Goal: Task Accomplishment & Management: Manage account settings

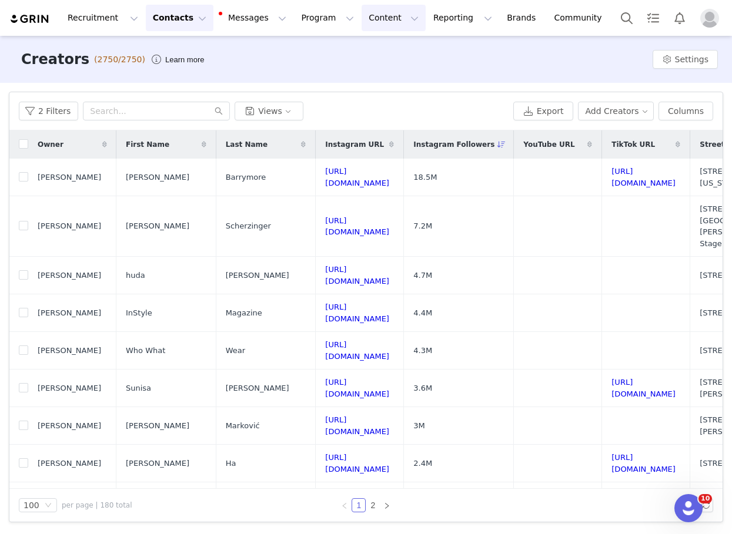
click at [364, 29] on button "Content Content" at bounding box center [393, 18] width 64 height 26
click at [377, 54] on p "Creator Content" at bounding box center [380, 52] width 66 height 12
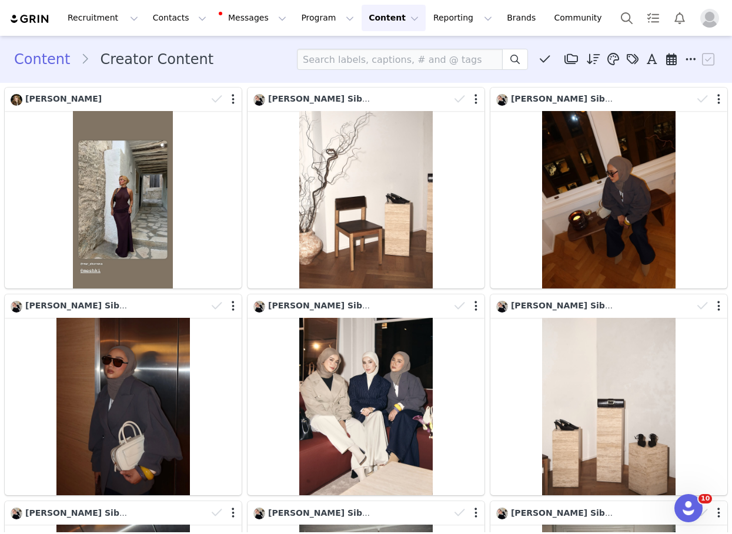
click at [21, 18] on img at bounding box center [29, 19] width 41 height 11
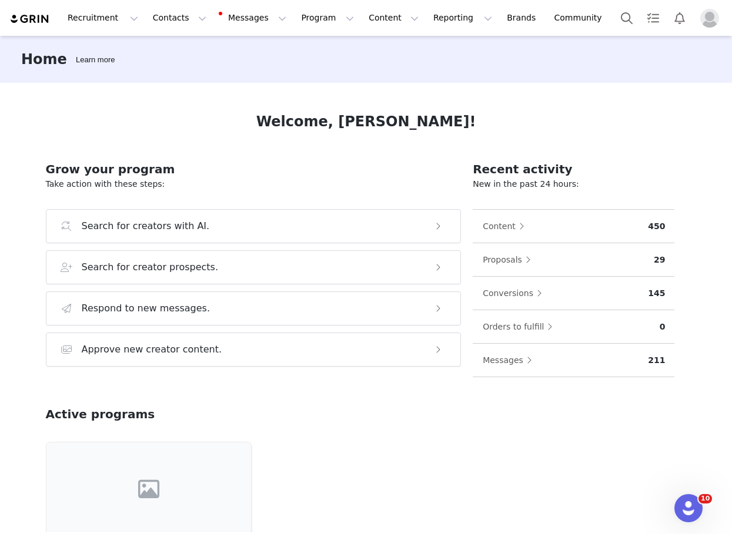
click at [712, 16] on button "Profile" at bounding box center [712, 18] width 38 height 19
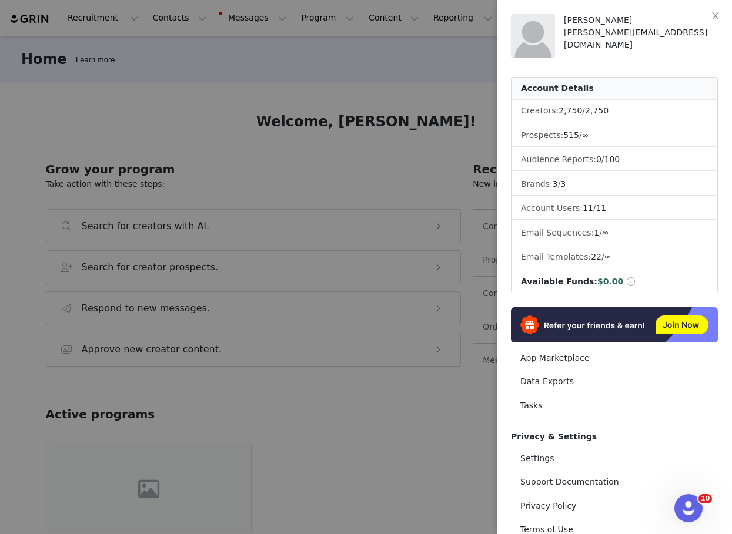
click at [320, 55] on div at bounding box center [366, 267] width 732 height 534
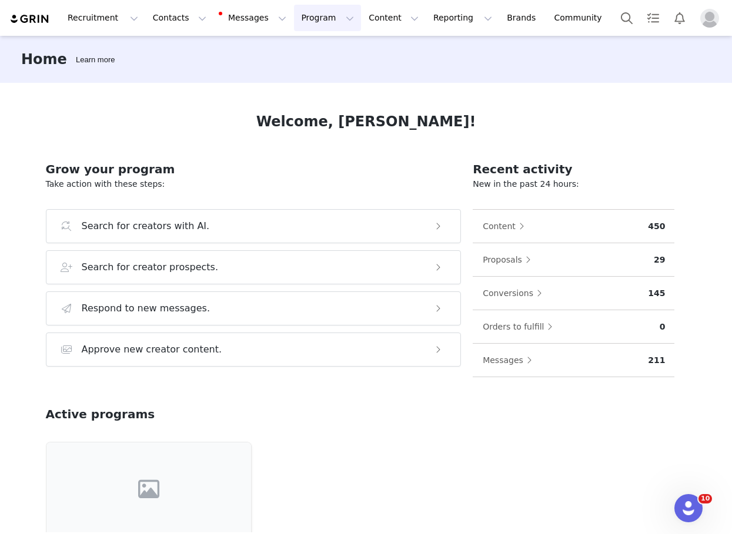
click at [303, 18] on button "Program Program" at bounding box center [327, 18] width 67 height 26
click at [319, 71] on p "Campaigns" at bounding box center [308, 74] width 46 height 12
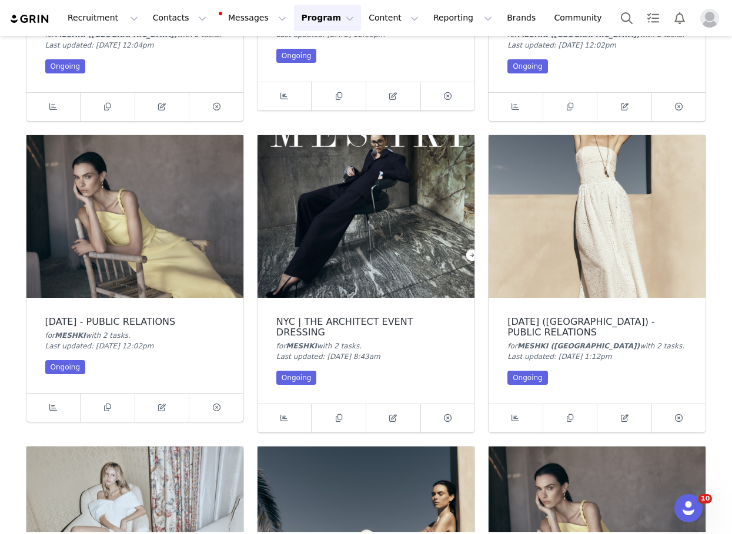
scroll to position [272, 0]
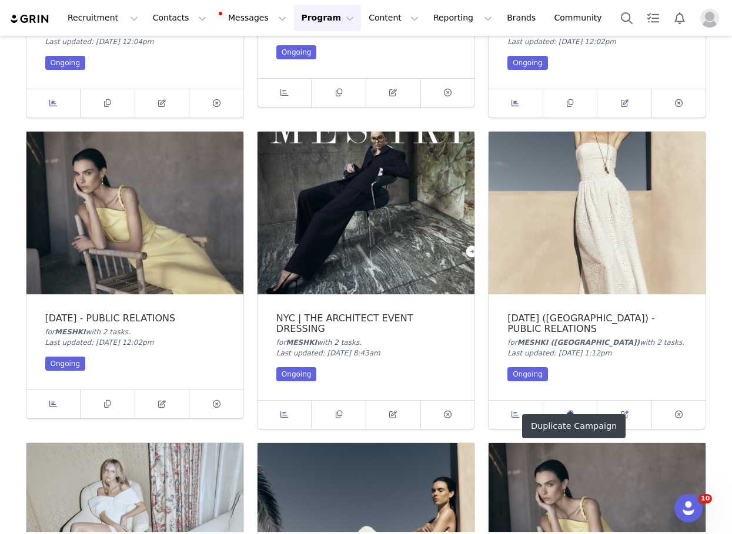
click at [571, 411] on icon at bounding box center [570, 415] width 6 height 8
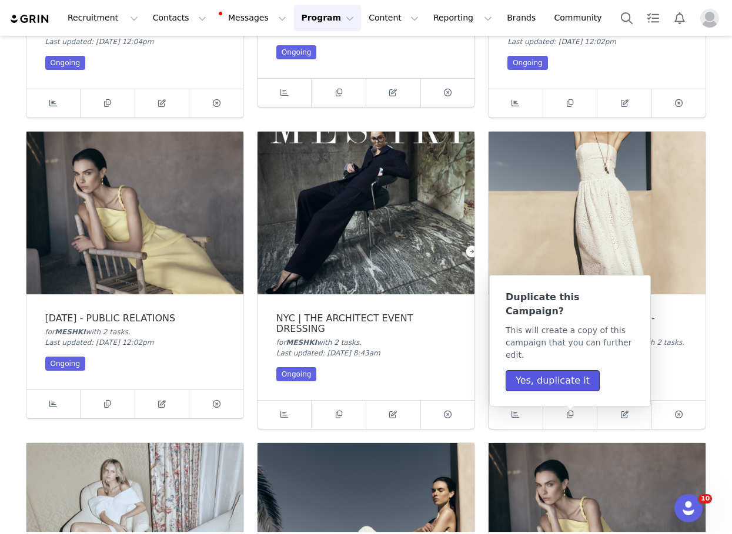
click at [562, 370] on button "Yes, duplicate it" at bounding box center [552, 380] width 94 height 21
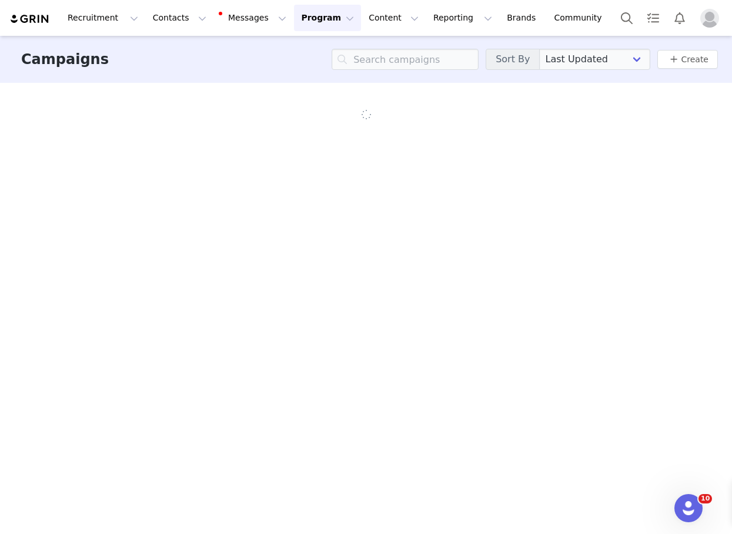
scroll to position [0, 0]
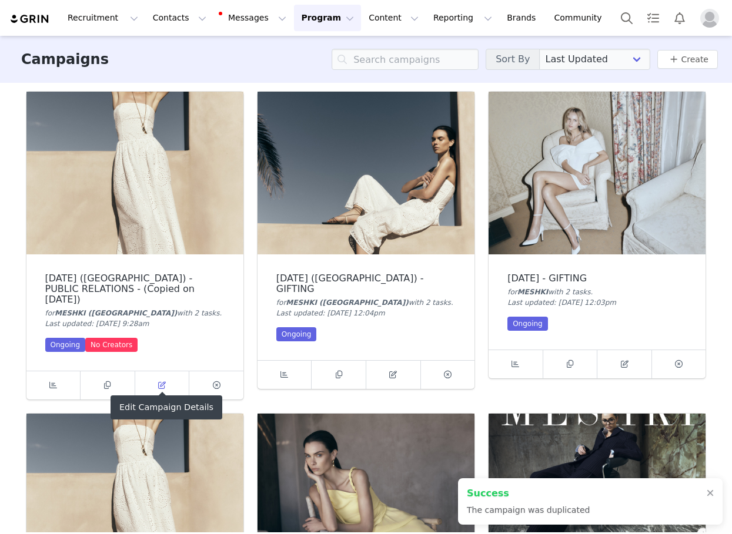
click at [164, 381] on icon at bounding box center [162, 385] width 8 height 8
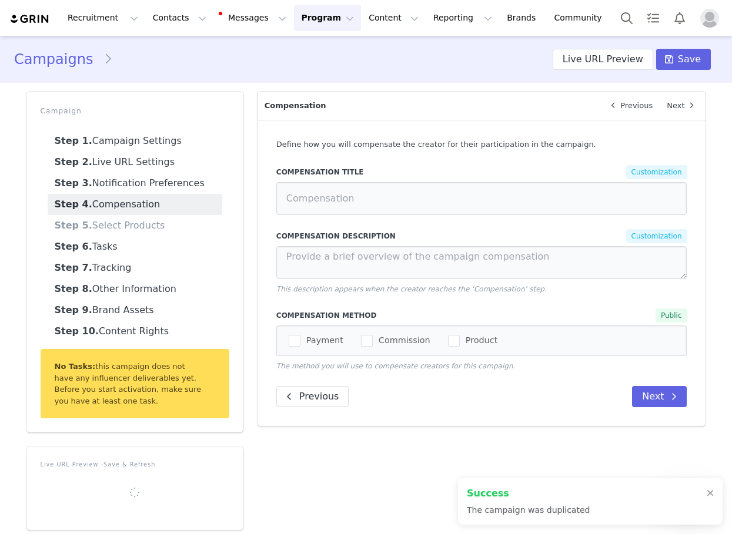
type input "[DATE] ([GEOGRAPHIC_DATA]) - GIFTING"
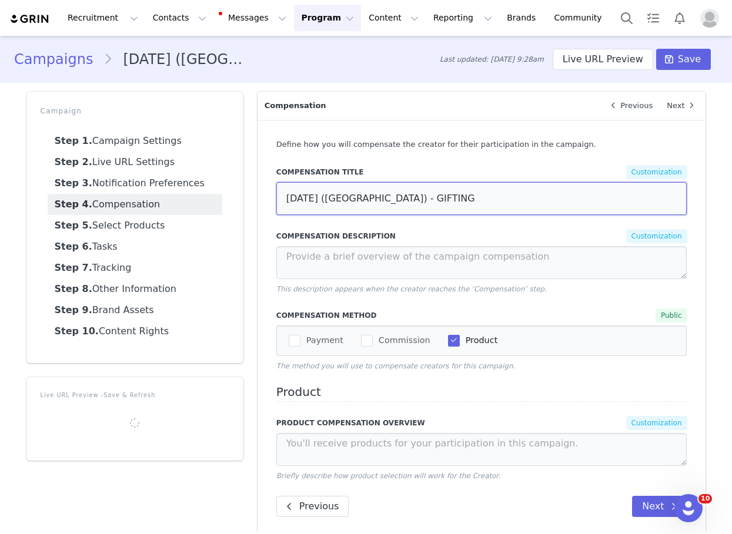
click at [296, 197] on input "[DATE] ([GEOGRAPHIC_DATA]) - GIFTING" at bounding box center [481, 198] width 411 height 33
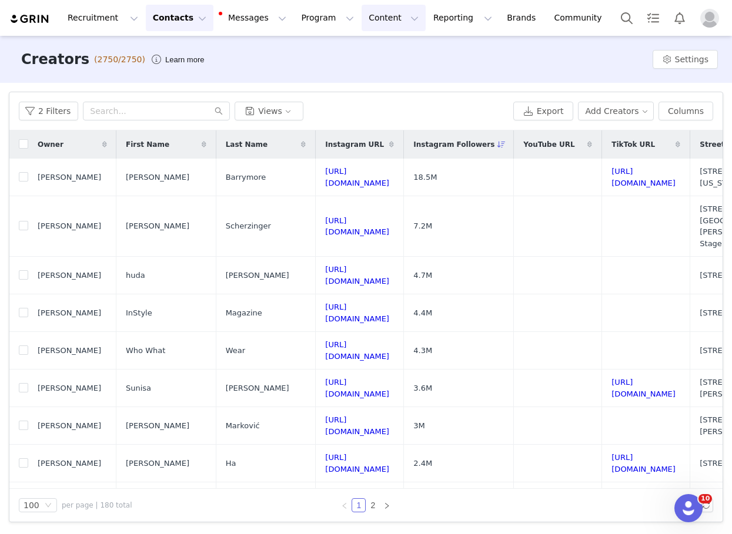
click at [361, 16] on button "Content Content" at bounding box center [393, 18] width 64 height 26
